Goal: Obtain resource: Obtain resource

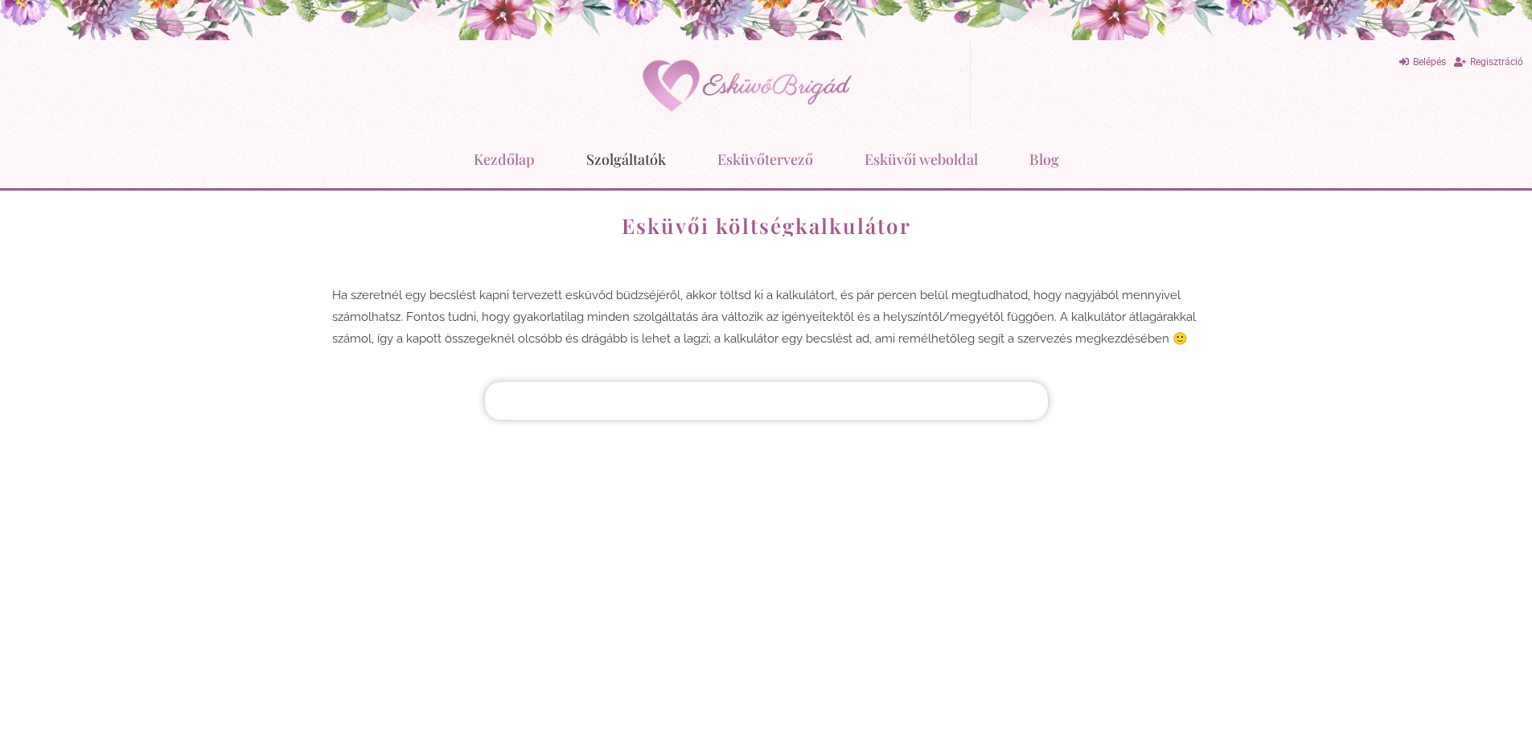
click at [616, 161] on link "Szolgáltatók" at bounding box center [626, 159] width 80 height 42
click at [779, 164] on link "Esküvőtervező" at bounding box center [766, 159] width 96 height 42
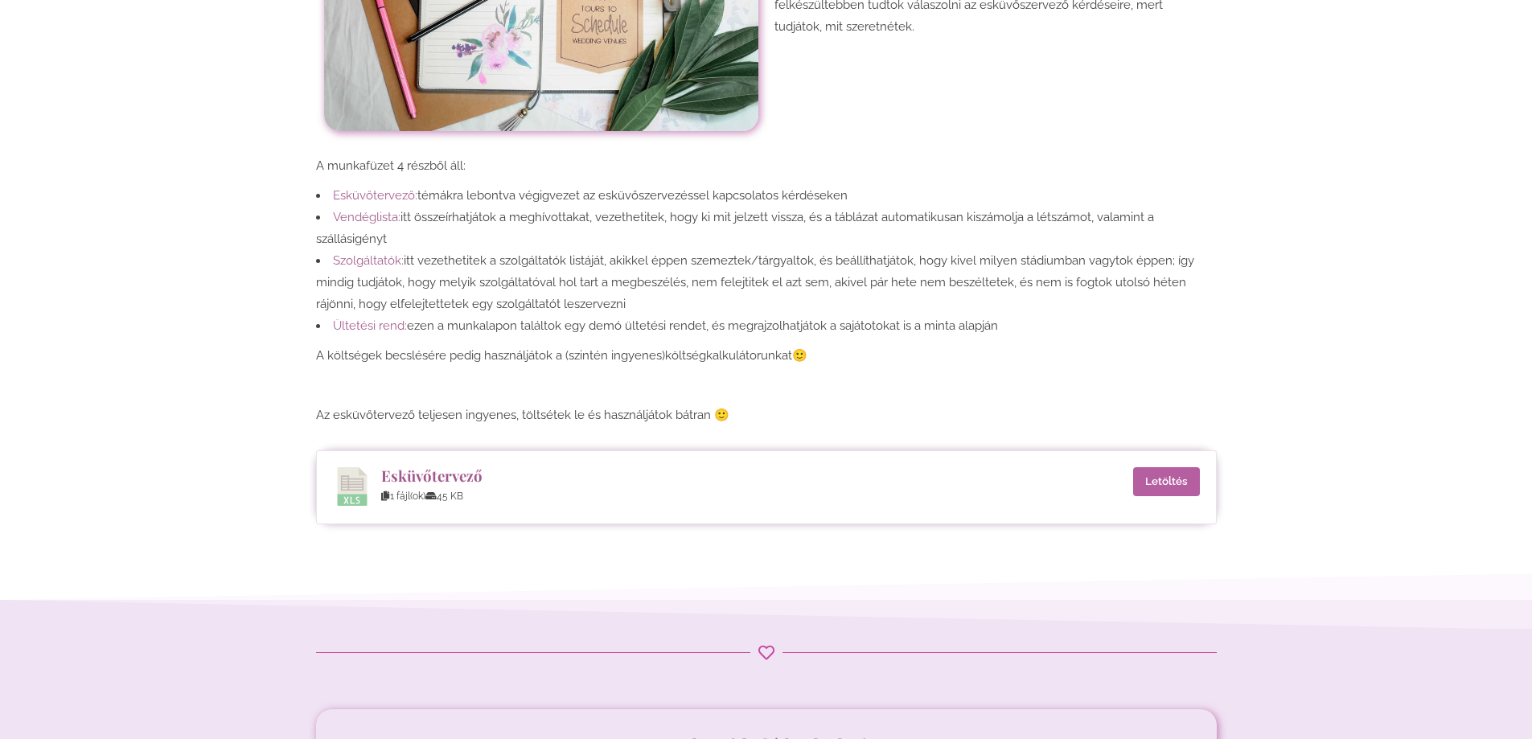
scroll to position [563, 0]
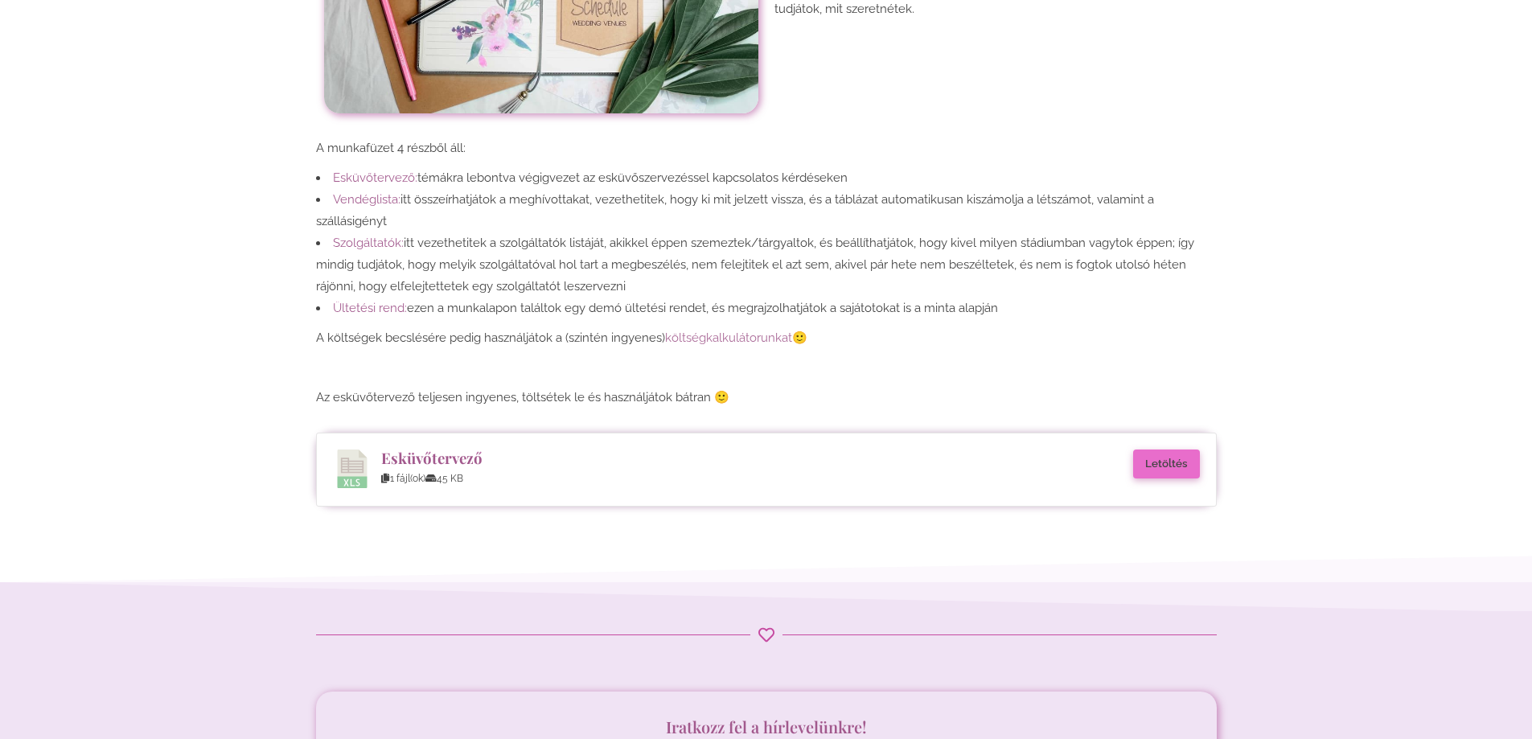
click at [1144, 458] on link "Letöltés" at bounding box center [1166, 464] width 67 height 29
click at [683, 337] on link "költségkalkulátorunkat" at bounding box center [728, 338] width 127 height 14
